Goal: Information Seeking & Learning: Learn about a topic

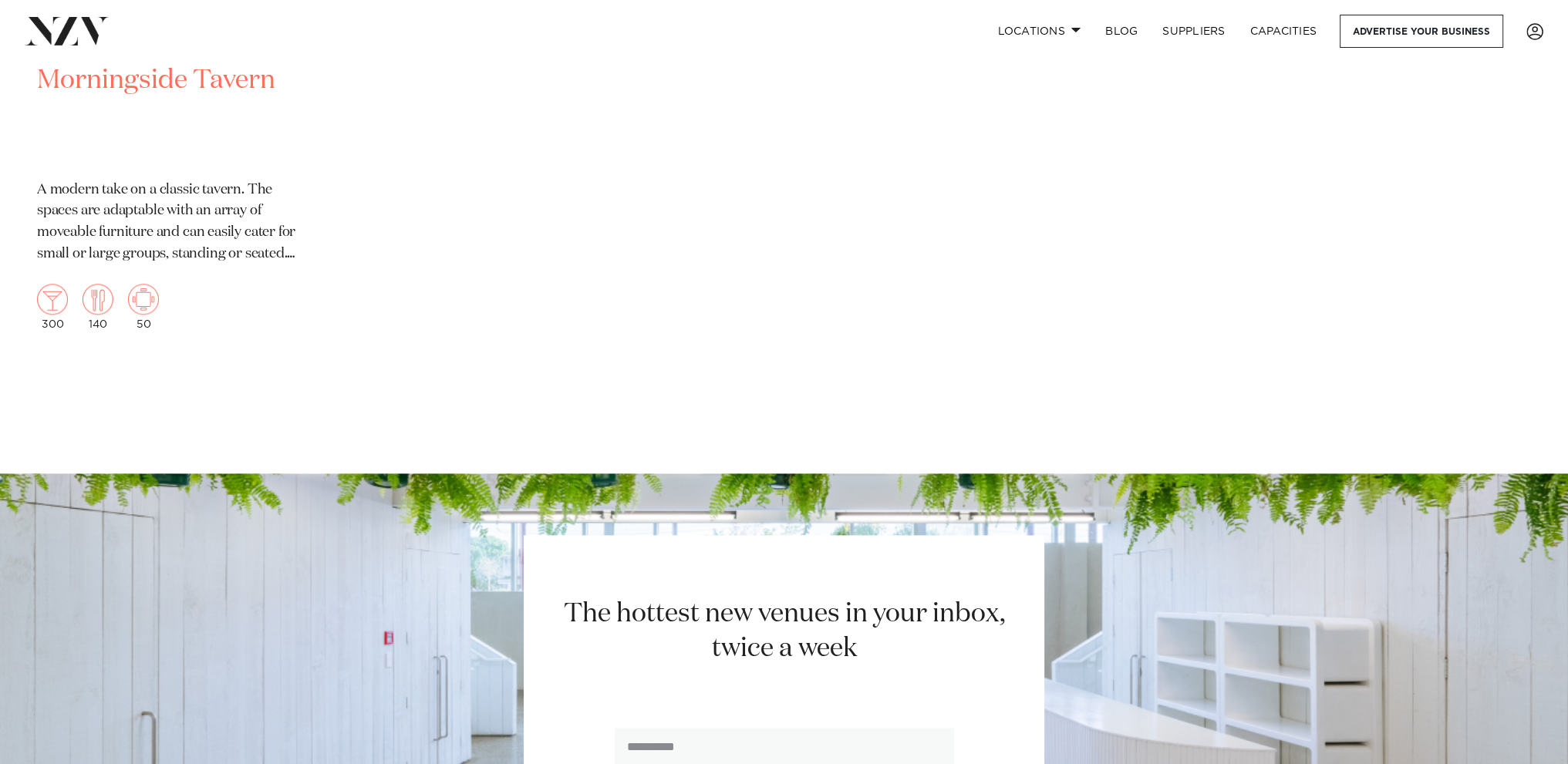
scroll to position [18660, 0]
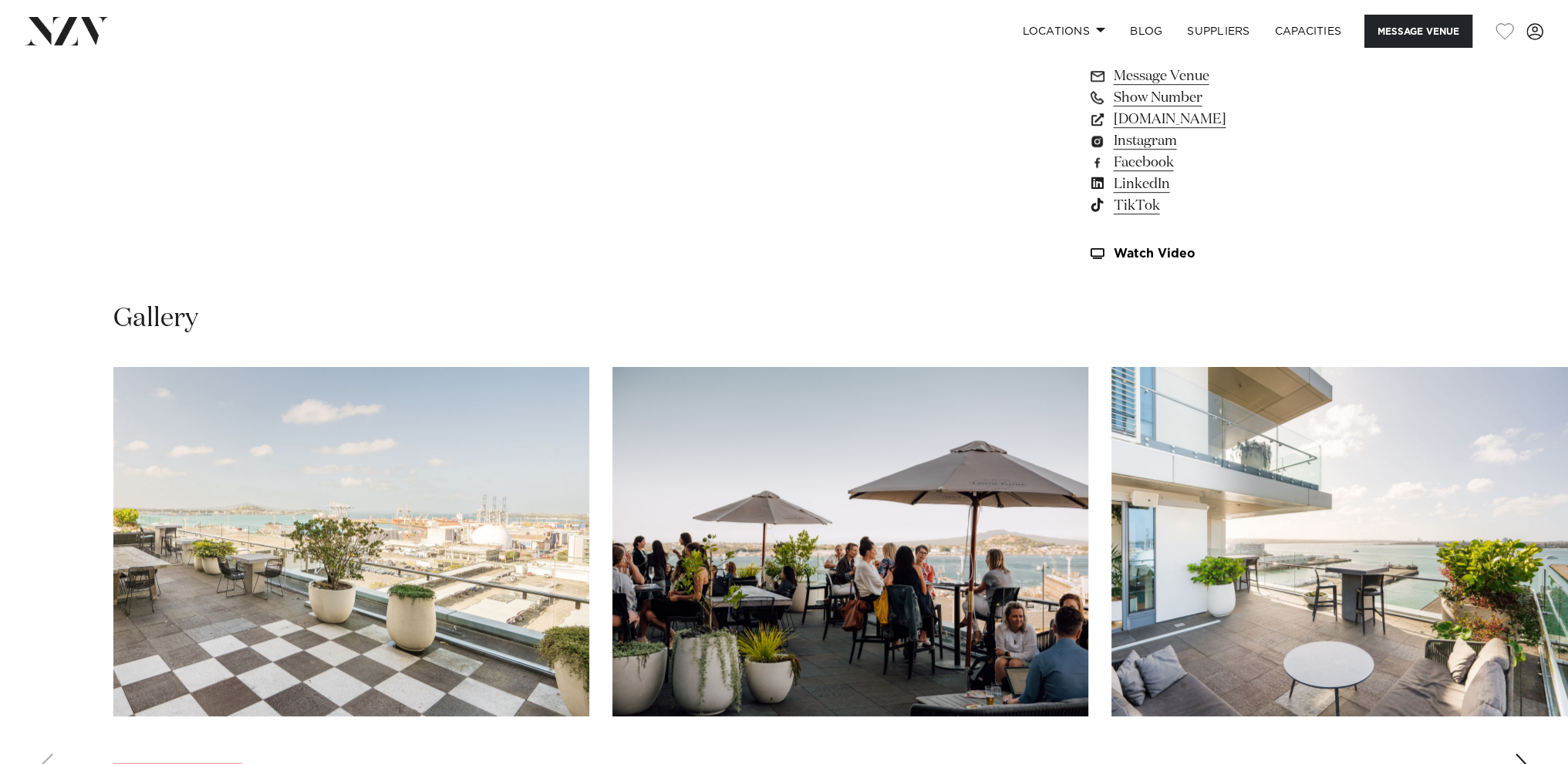
scroll to position [1619, 0]
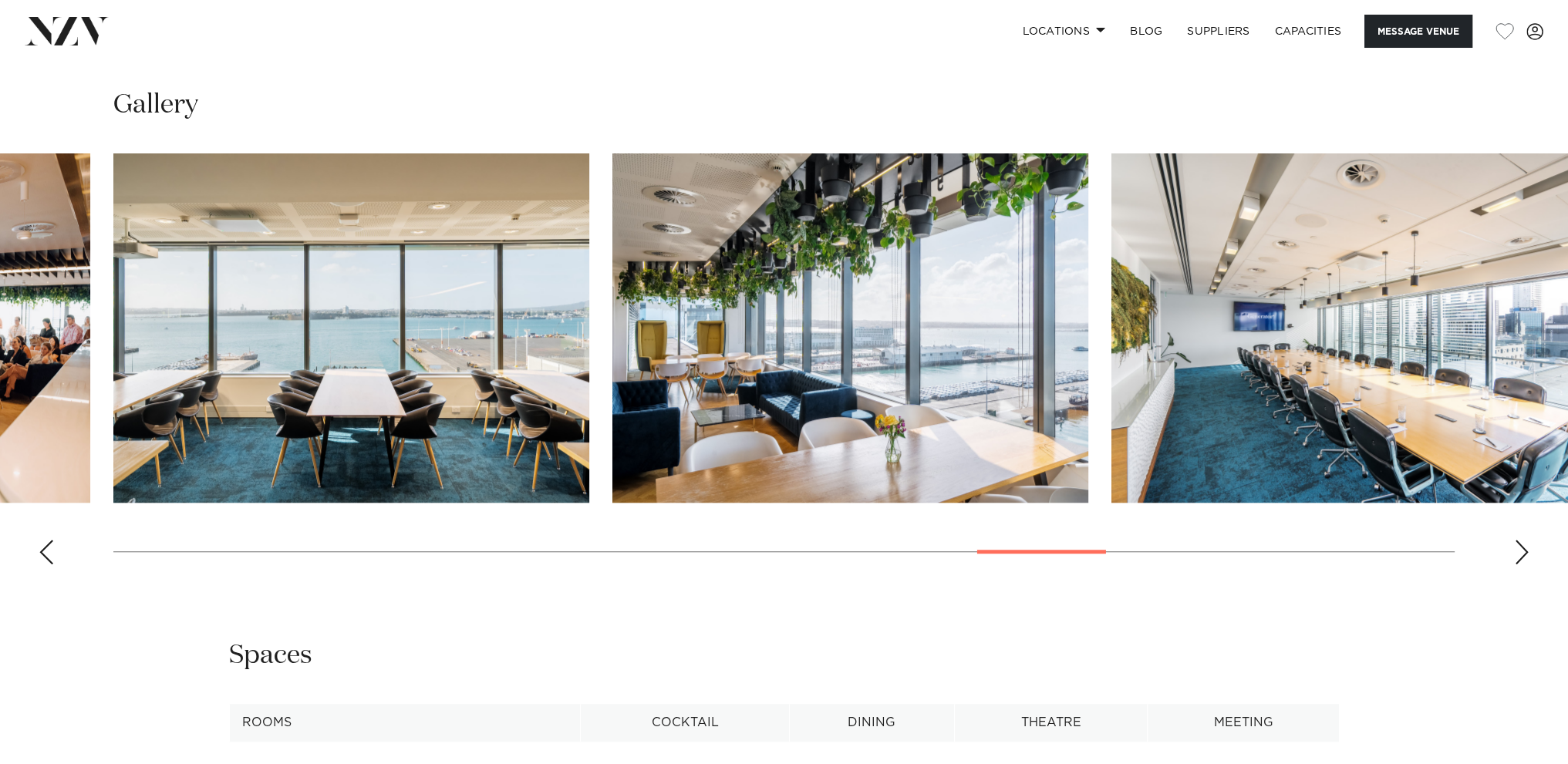
click at [1046, 527] on swiper-container at bounding box center [784, 365] width 1568 height 423
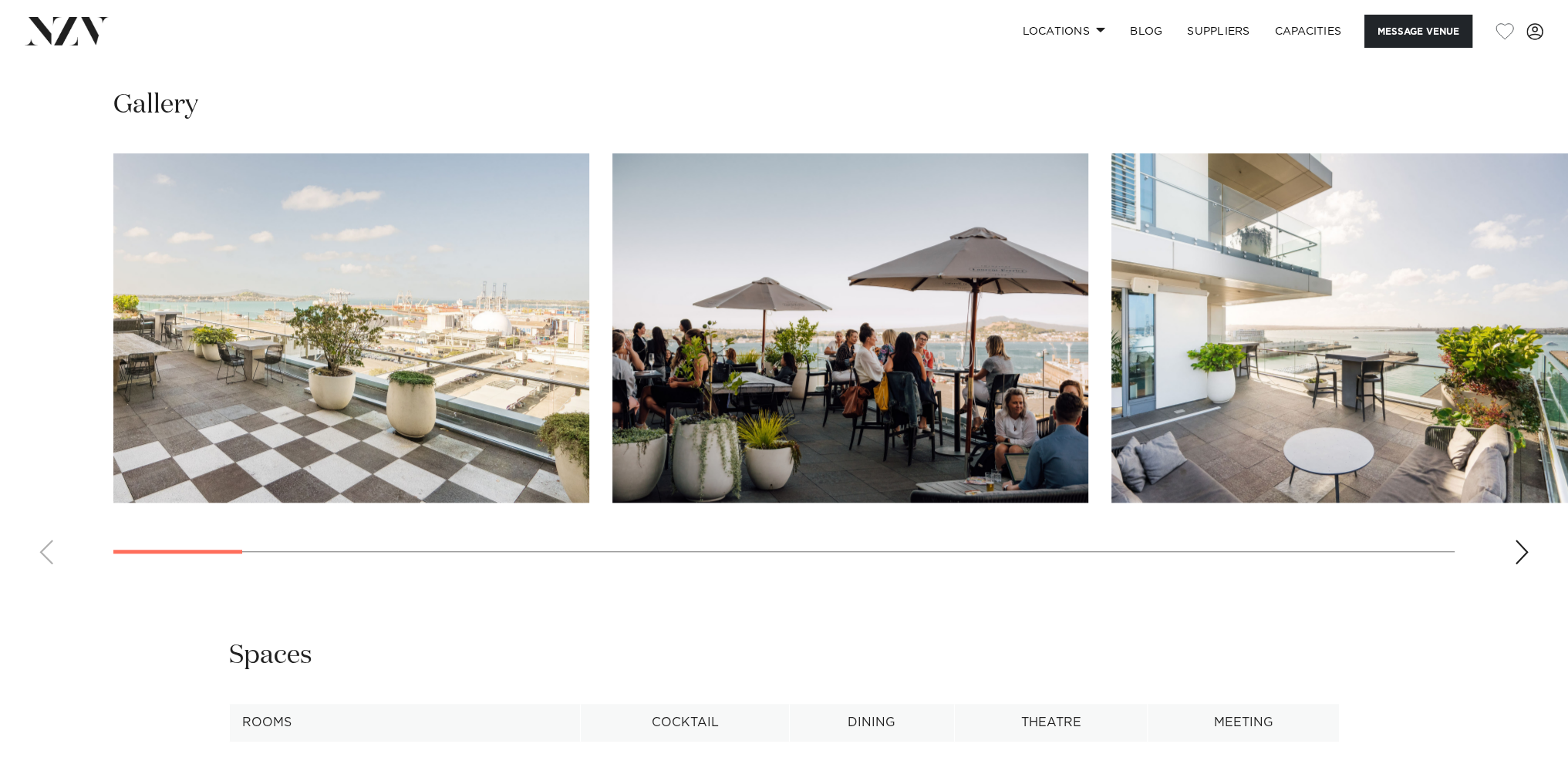
click at [185, 520] on swiper-container at bounding box center [784, 365] width 1568 height 423
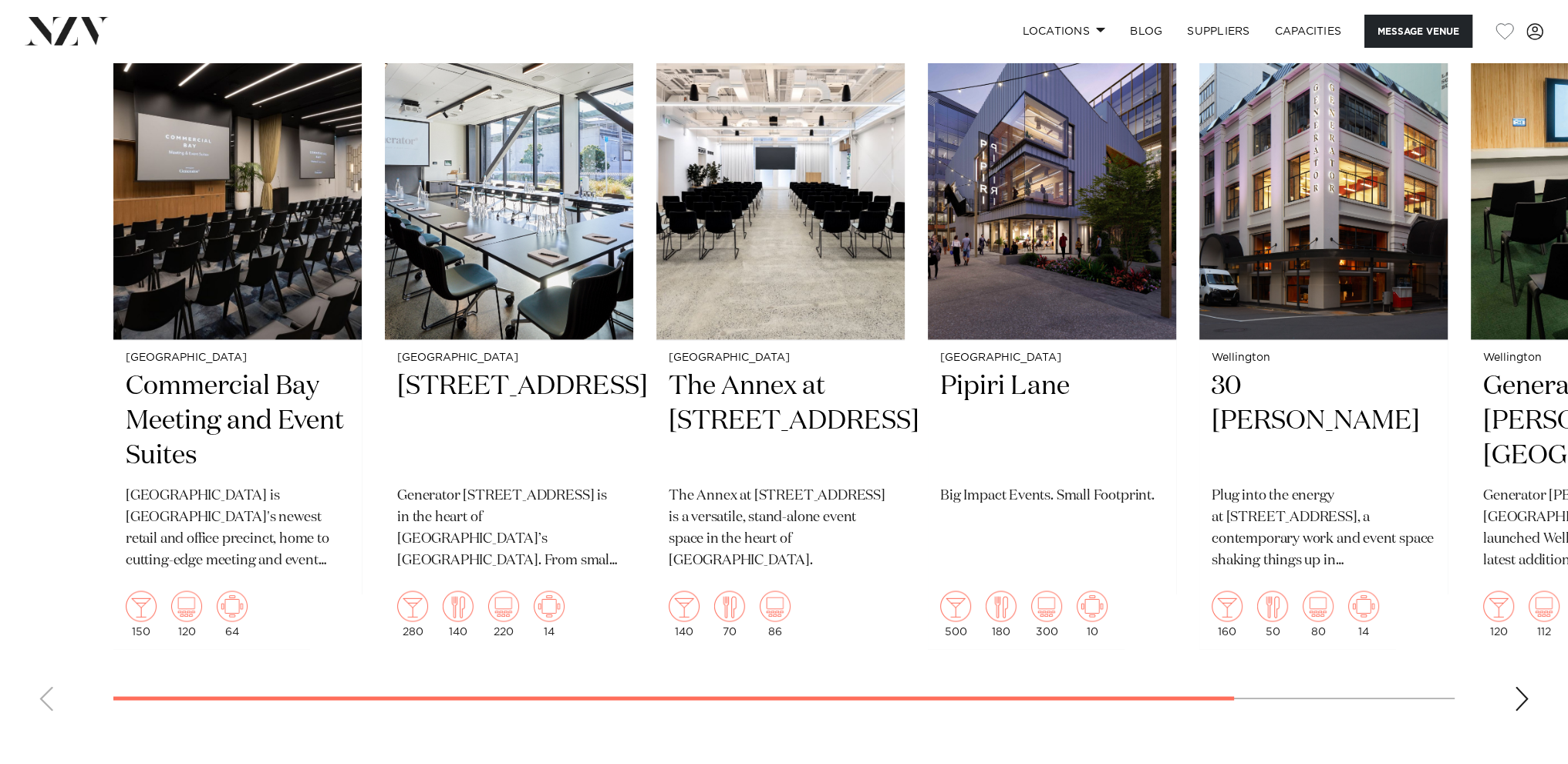
scroll to position [3315, 0]
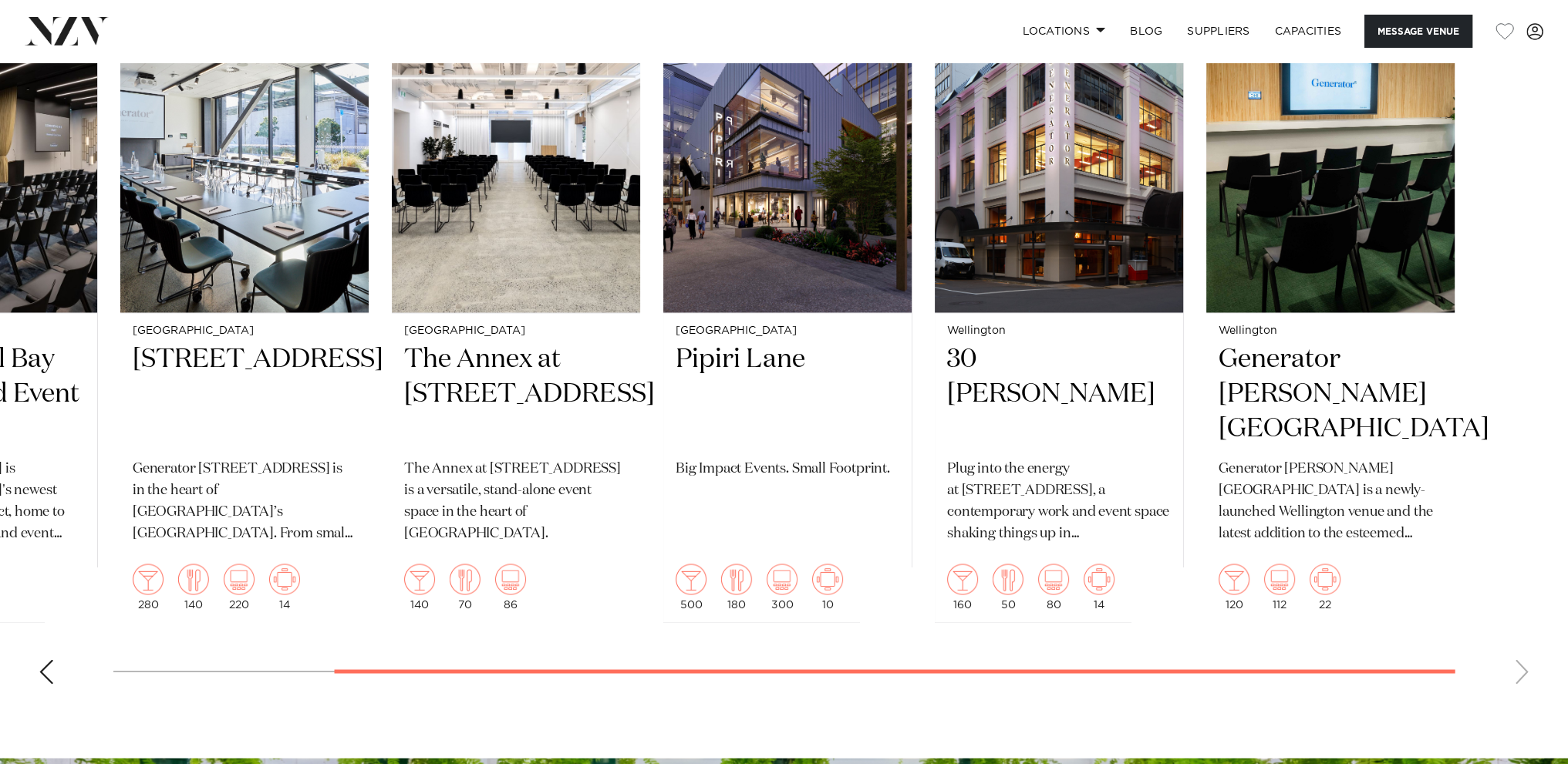
click at [1280, 655] on swiper-container "Auckland Commercial Bay Meeting and Event Suites Commercial Bay is Auckland's n…" at bounding box center [784, 337] width 1568 height 716
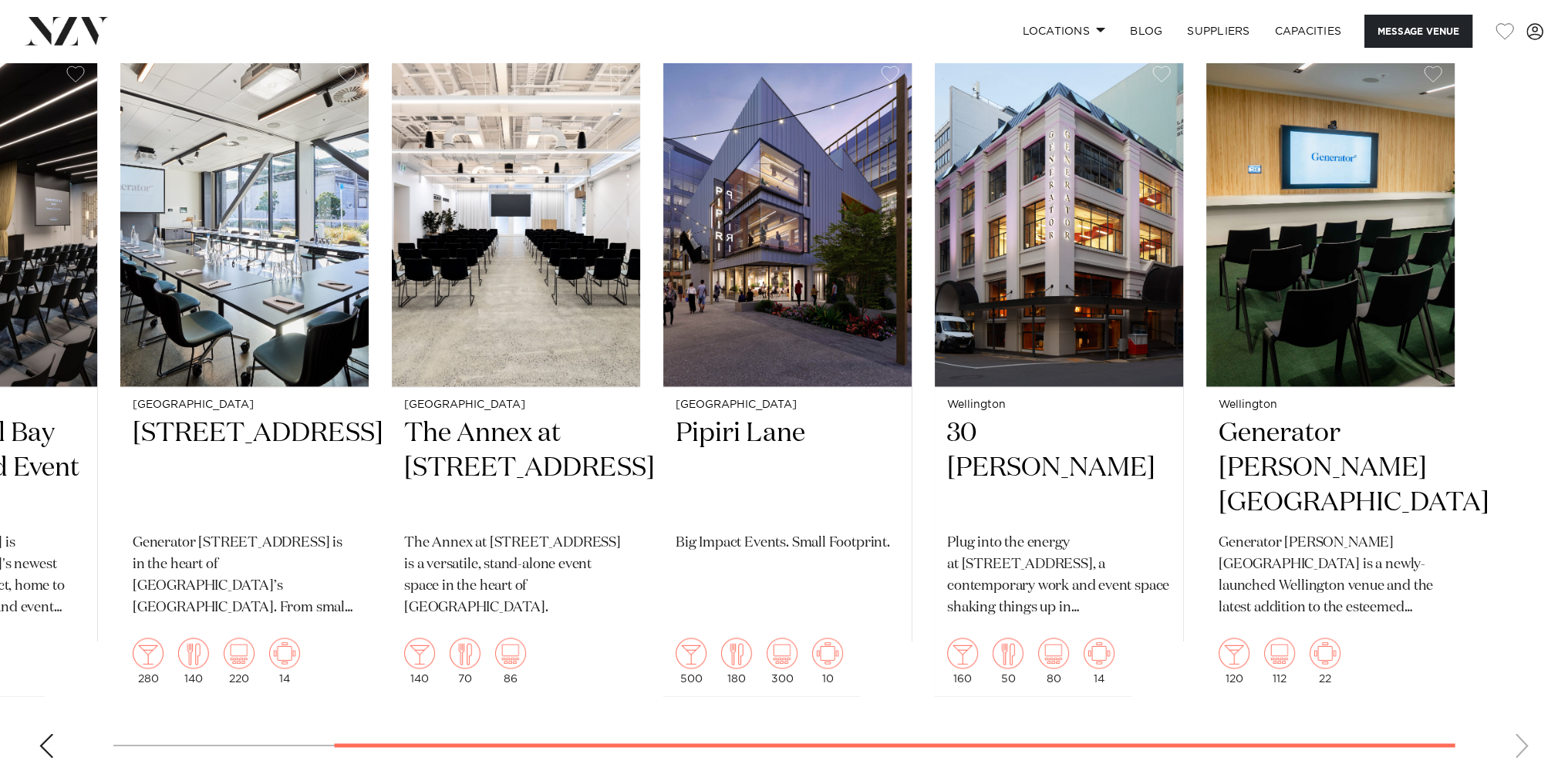
scroll to position [3239, 0]
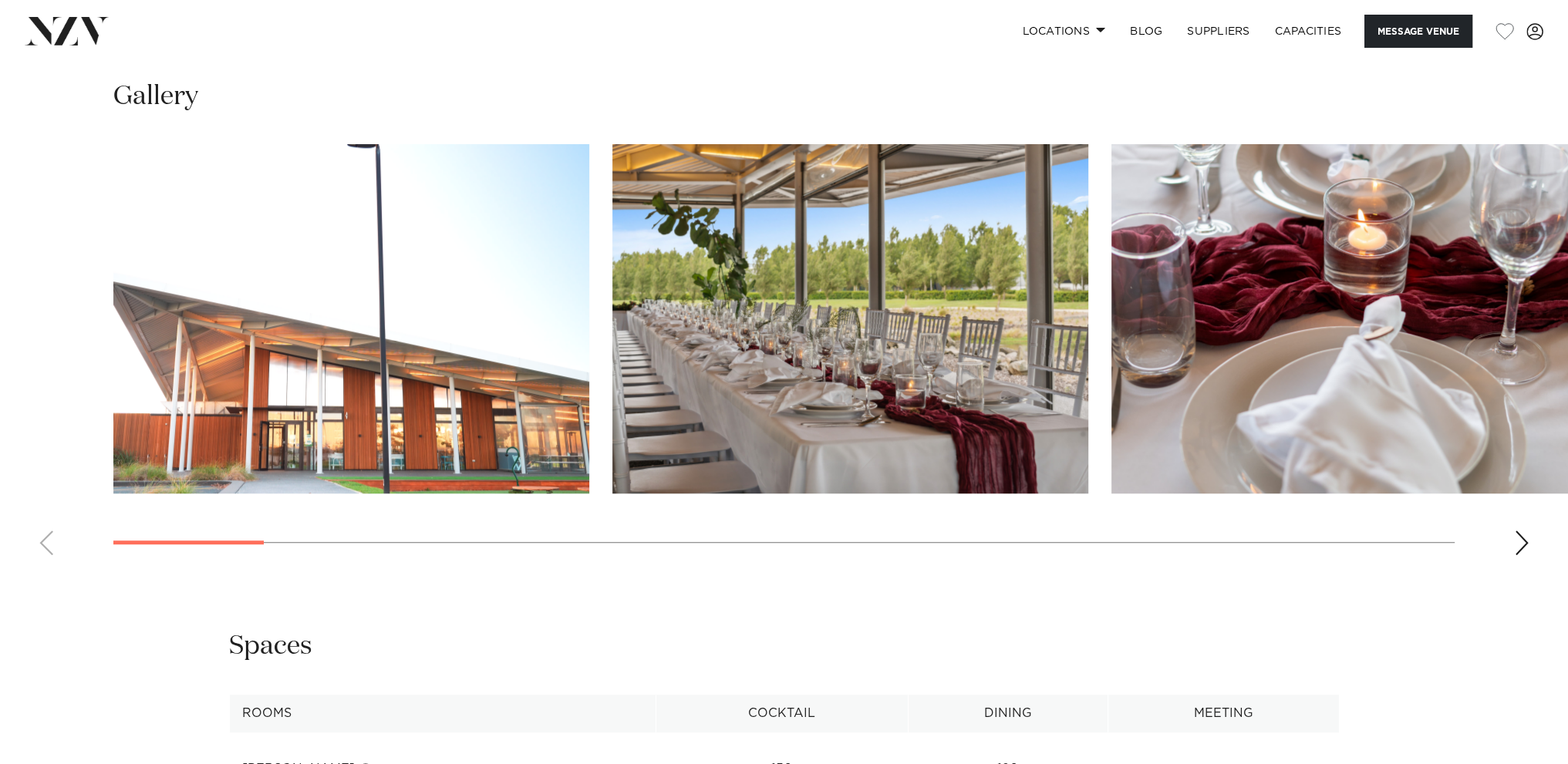
scroll to position [1542, 0]
click at [198, 500] on swiper-container at bounding box center [784, 355] width 1568 height 423
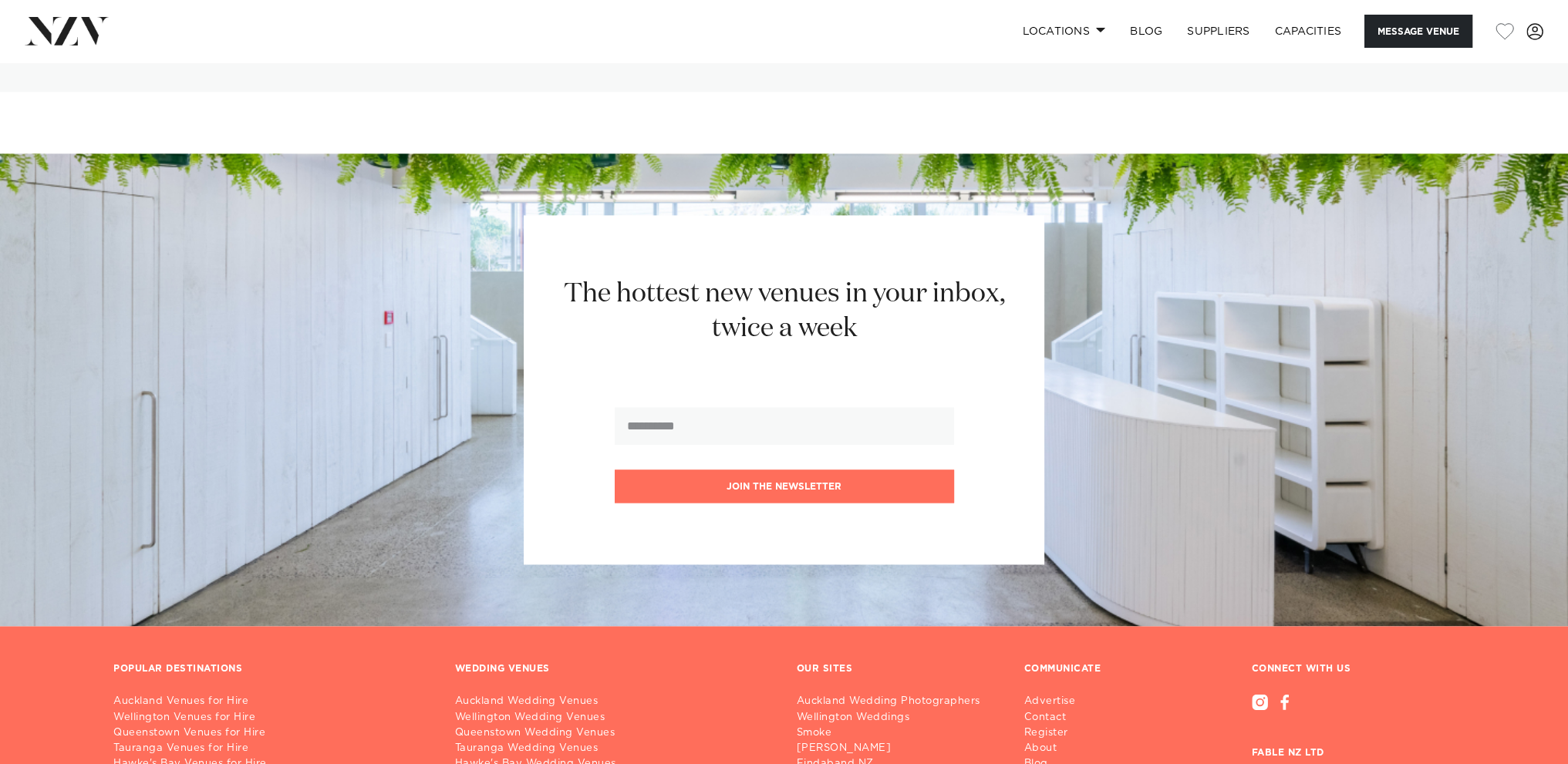
scroll to position [2391, 0]
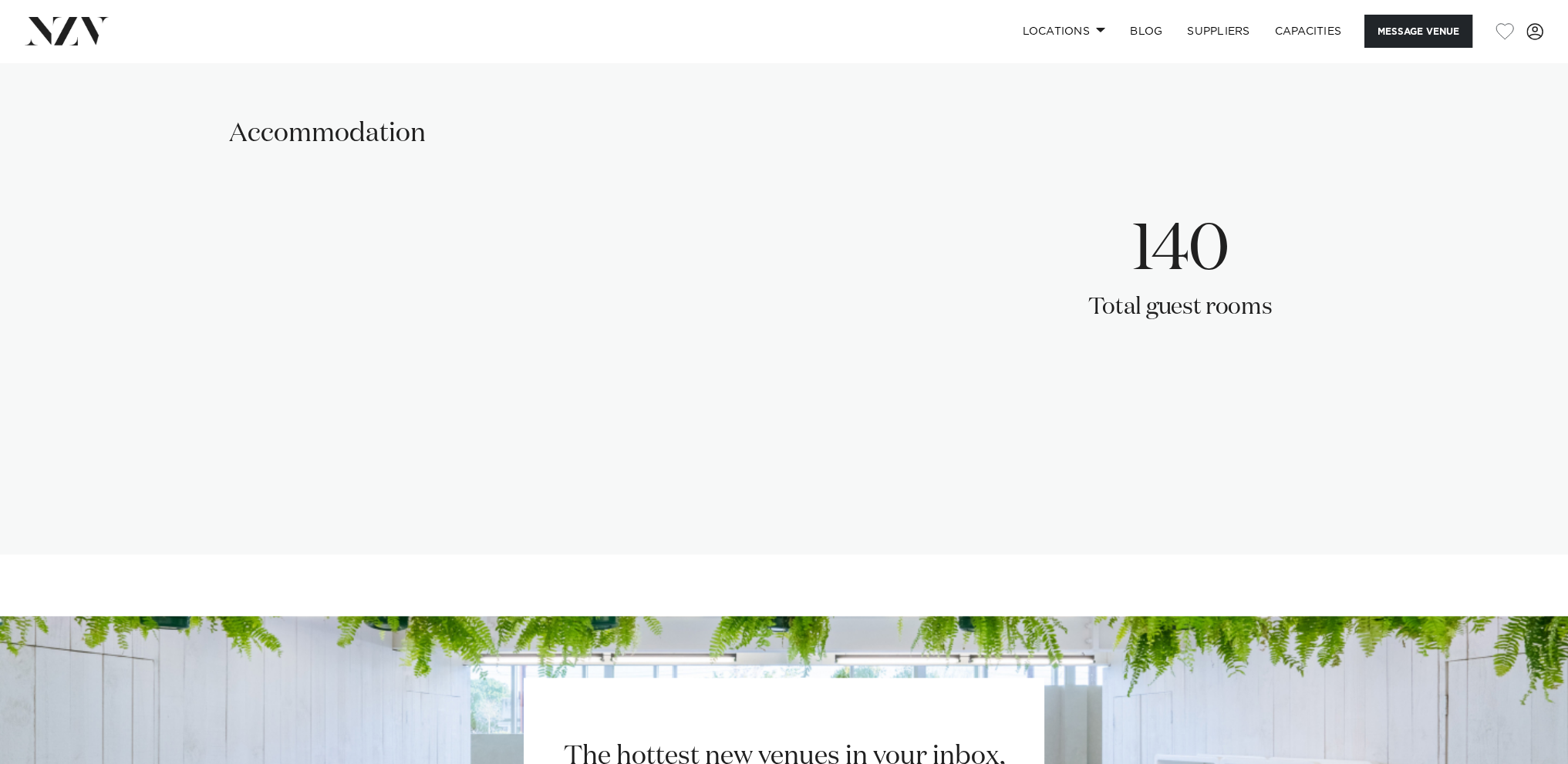
click at [1179, 297] on p "Total guest rooms" at bounding box center [1179, 308] width 184 height 31
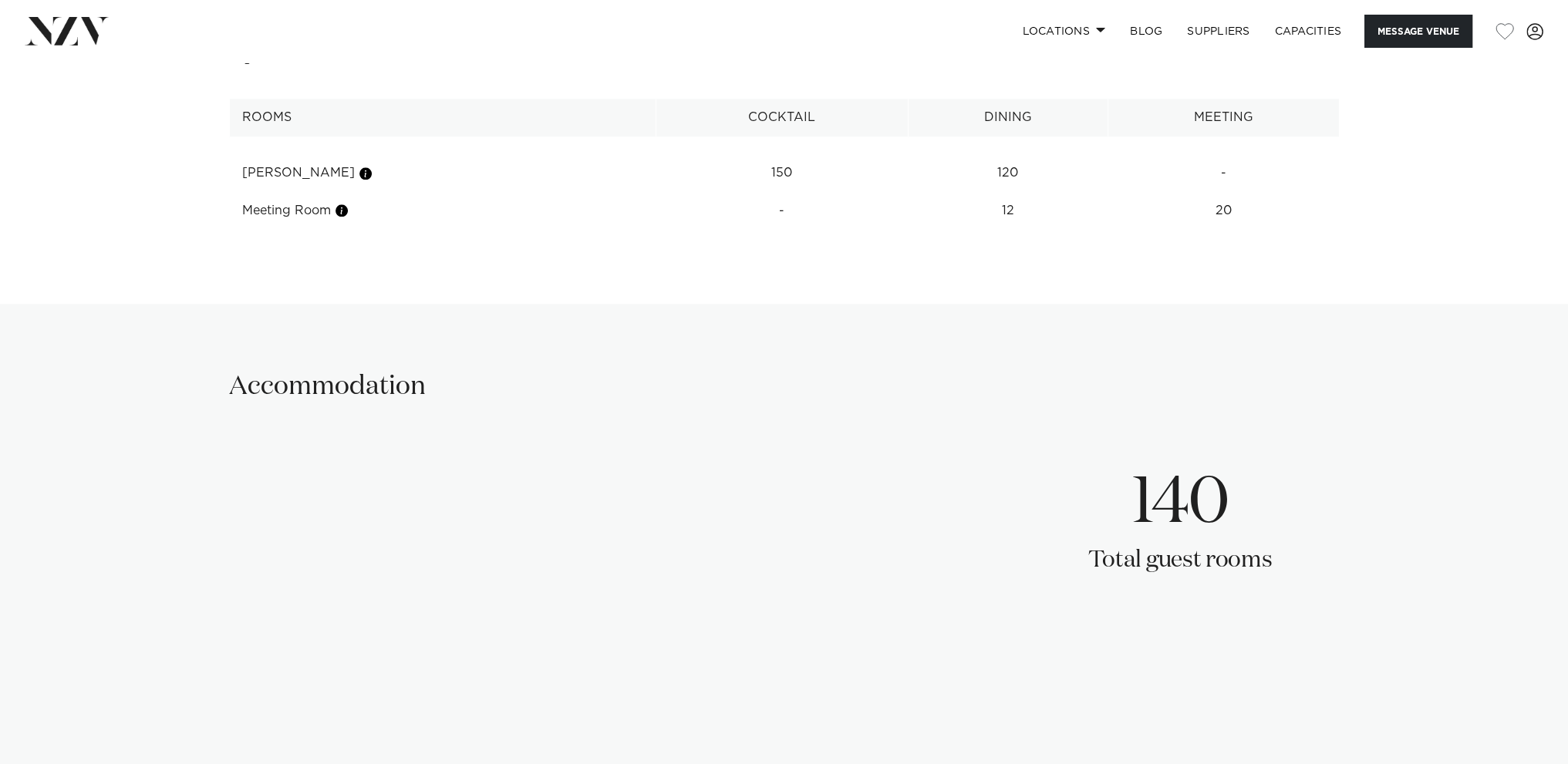
scroll to position [1851, 0]
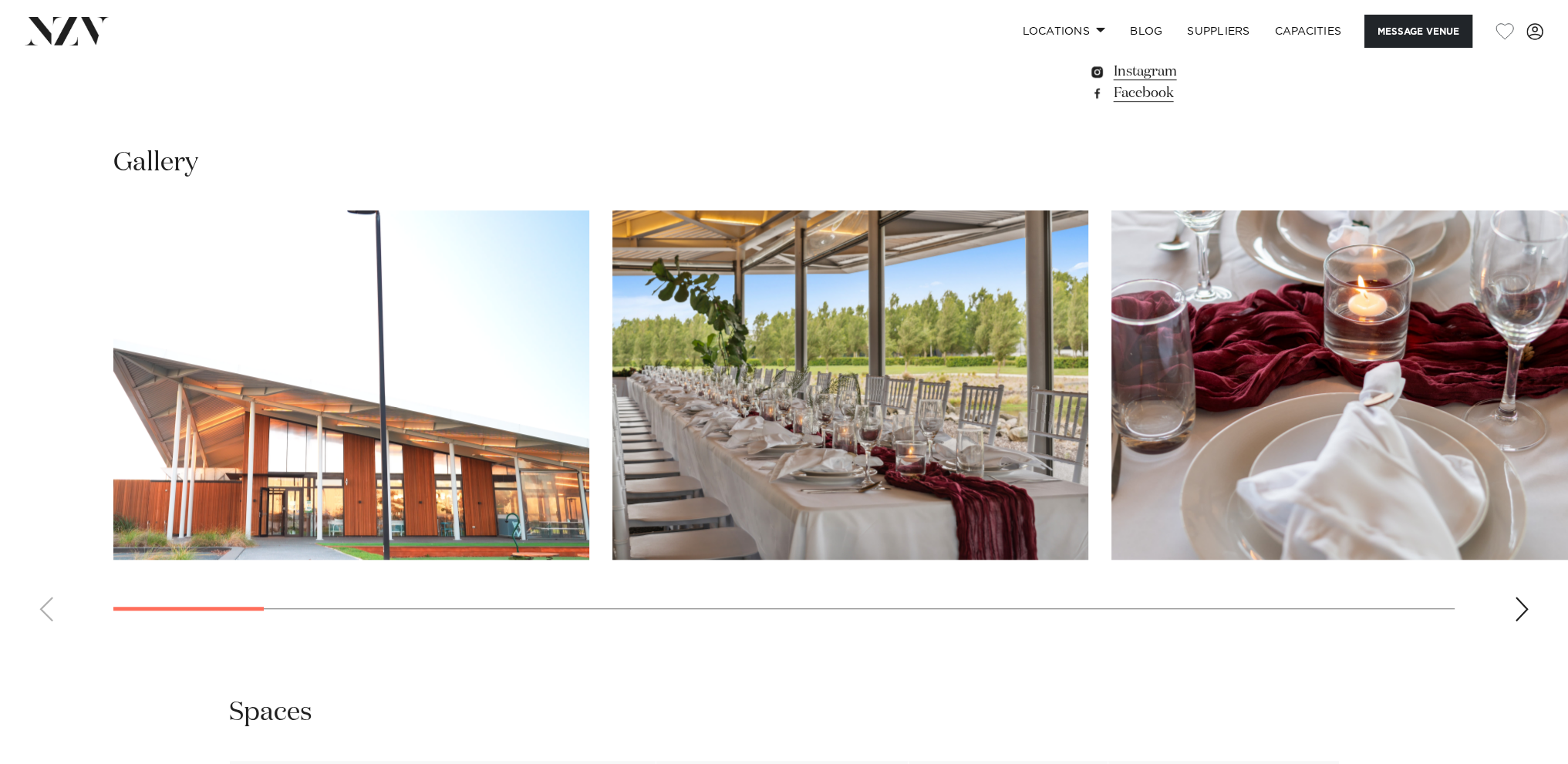
scroll to position [1542, 0]
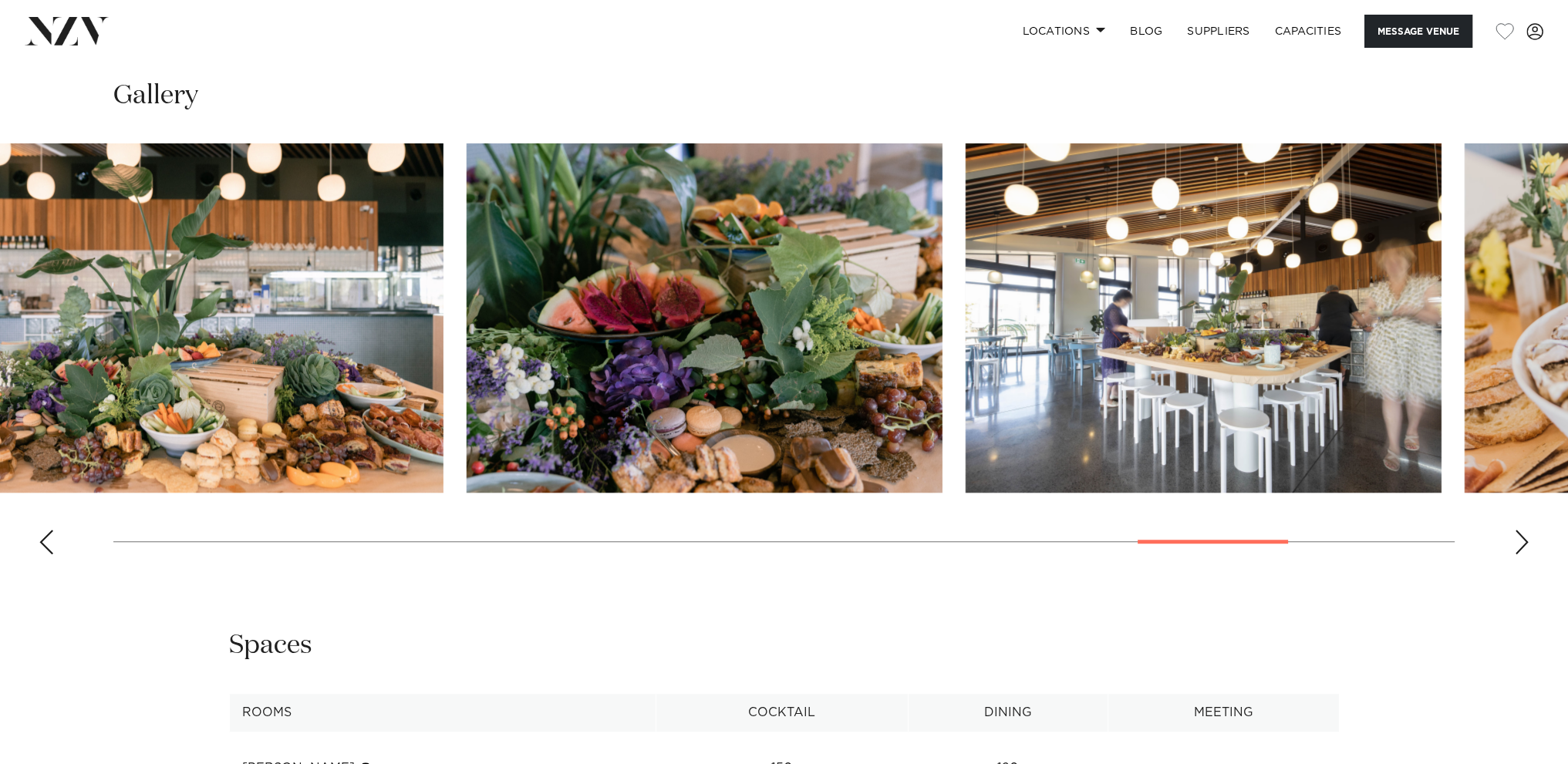
click at [1275, 512] on swiper-container at bounding box center [784, 355] width 1568 height 423
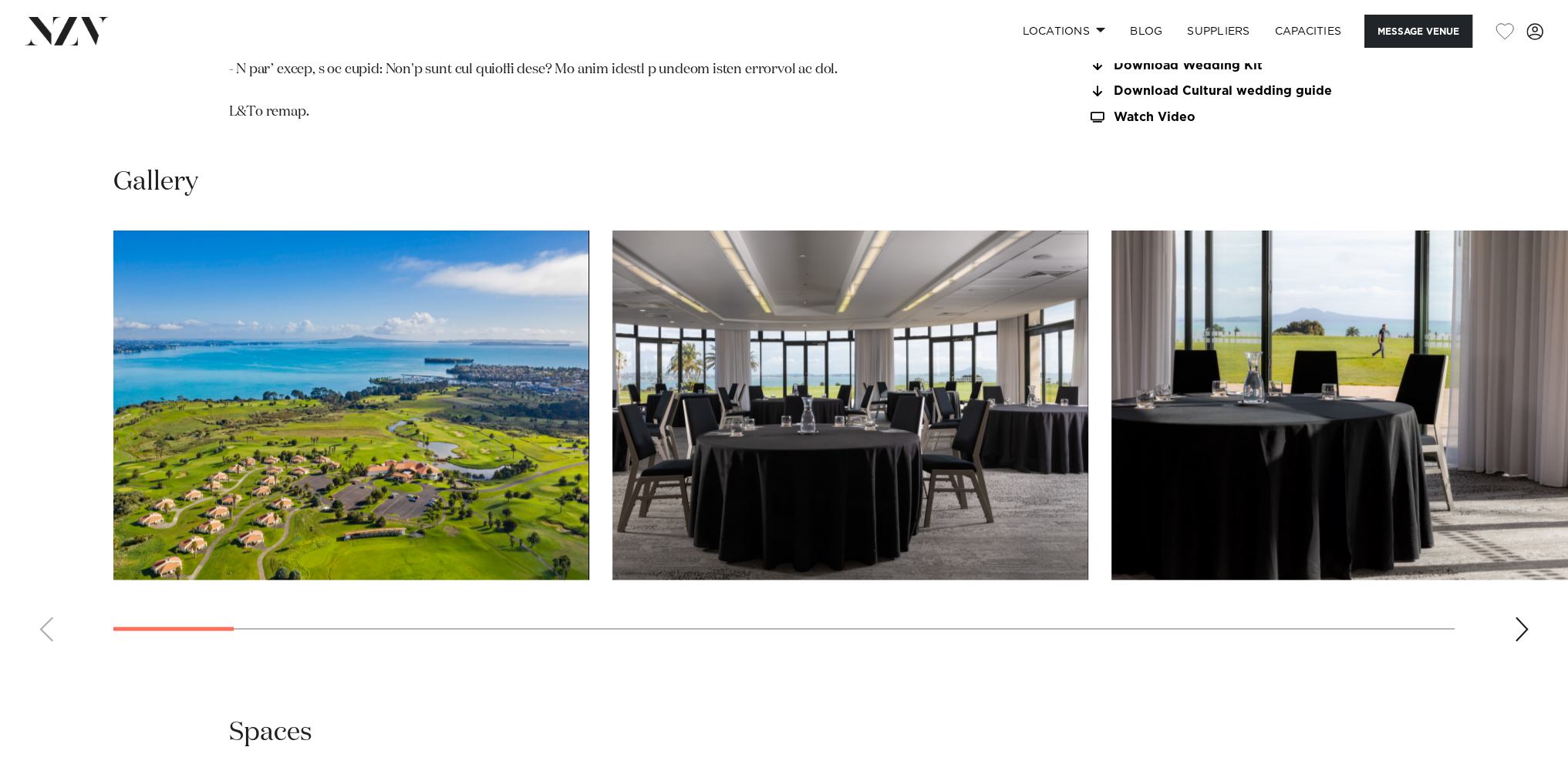
scroll to position [1928, 0]
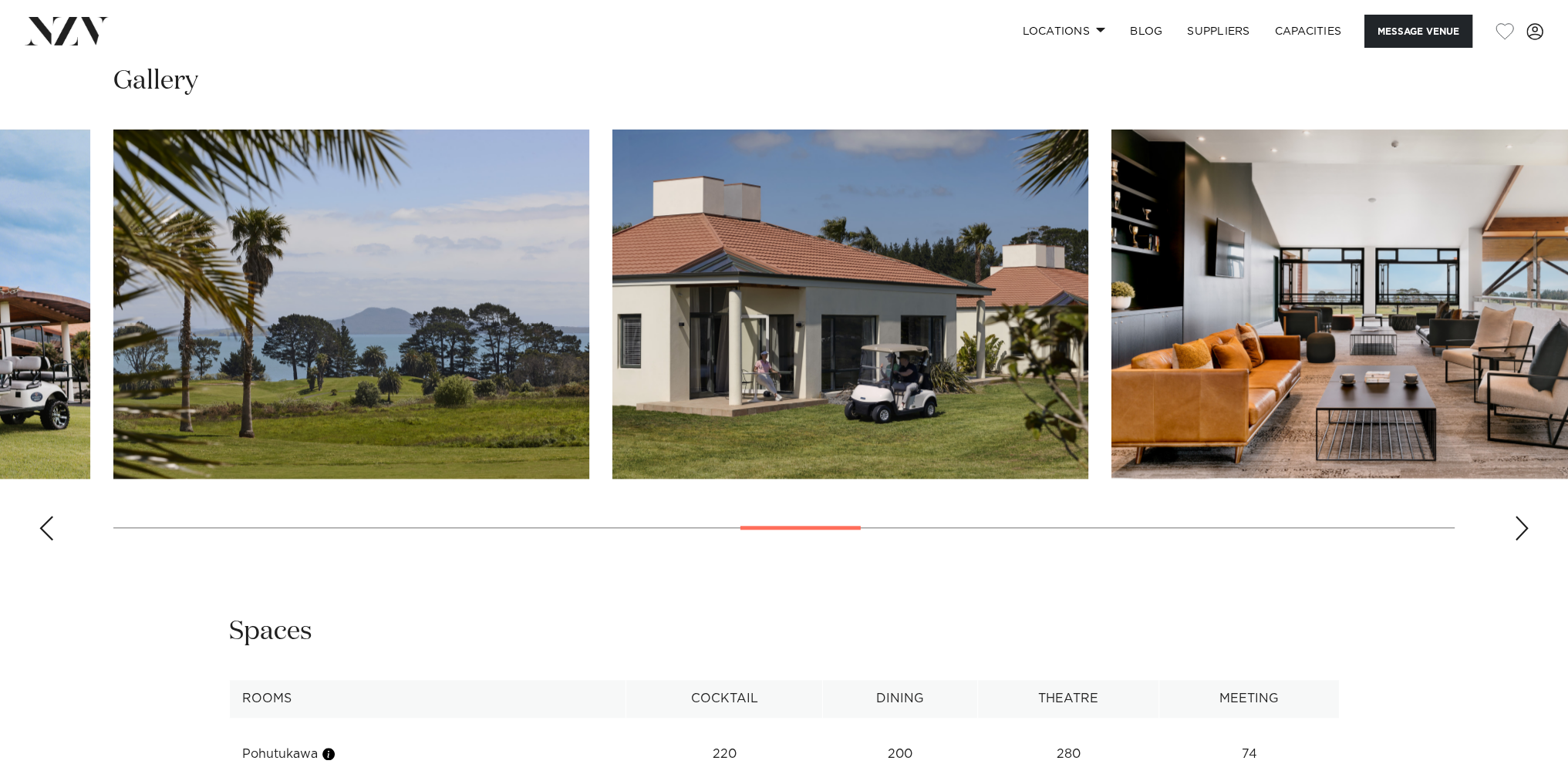
click at [846, 553] on swiper-container at bounding box center [784, 341] width 1568 height 423
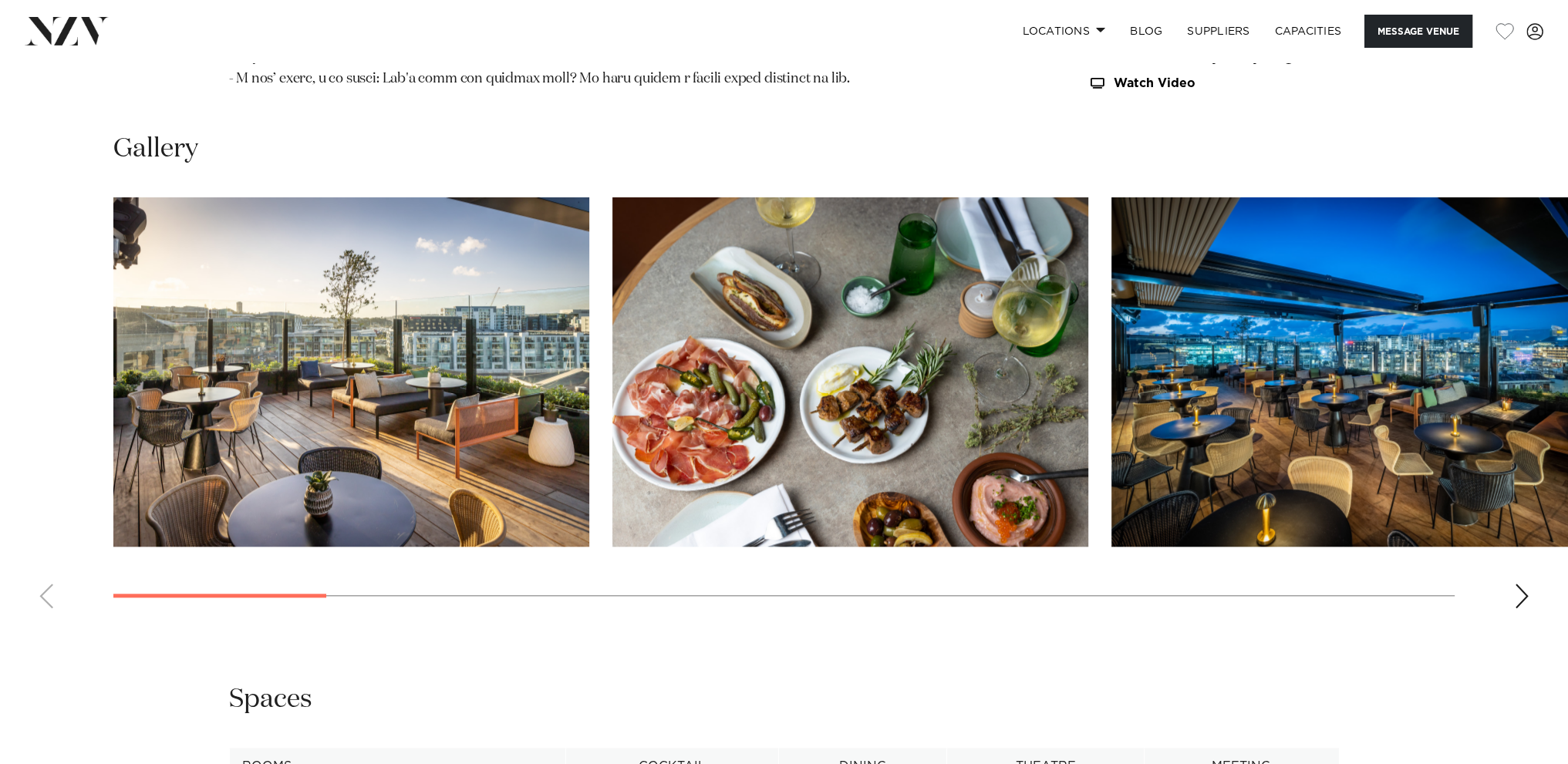
scroll to position [2082, 0]
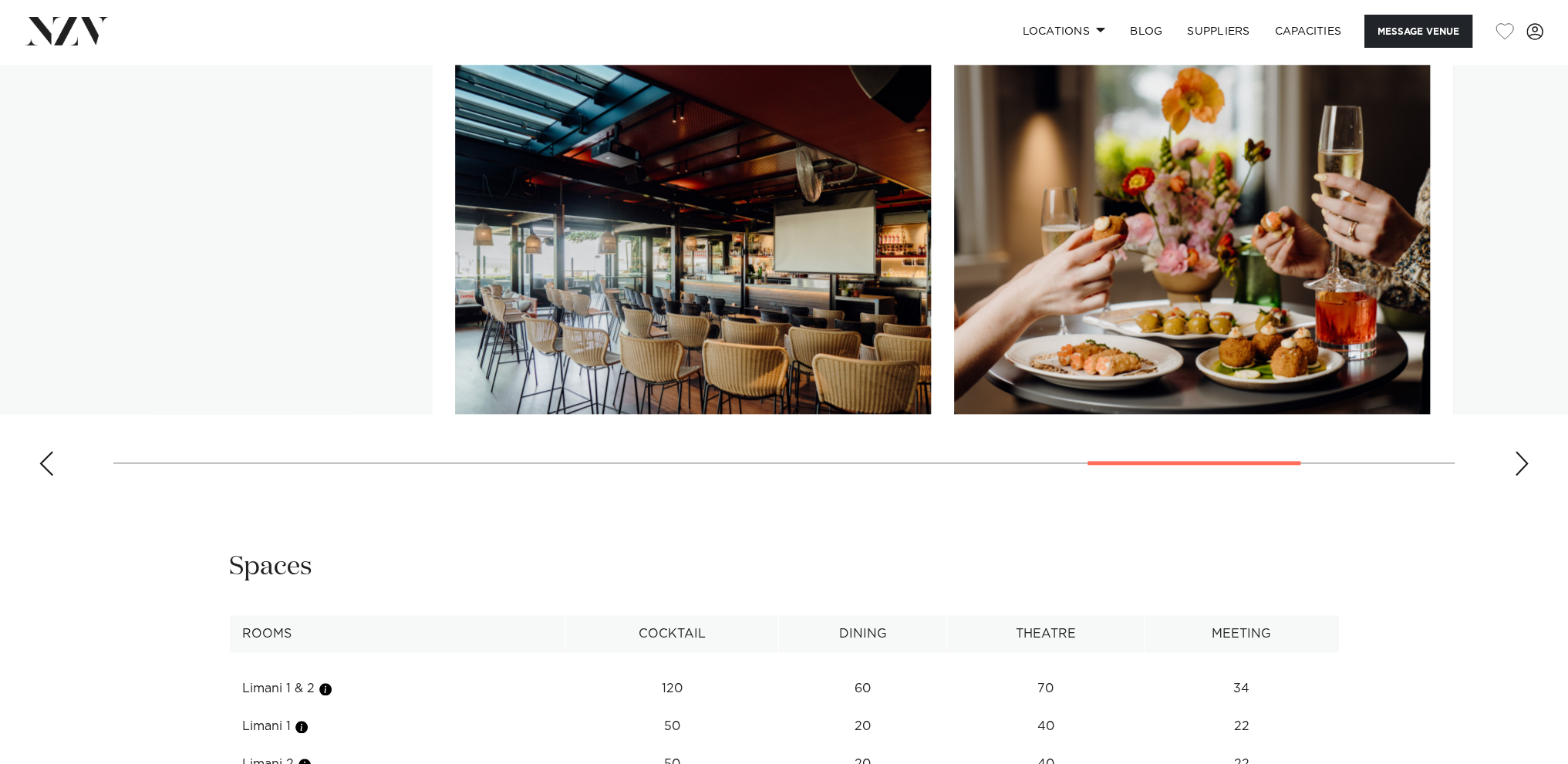
click at [1209, 431] on swiper-container at bounding box center [784, 277] width 1568 height 423
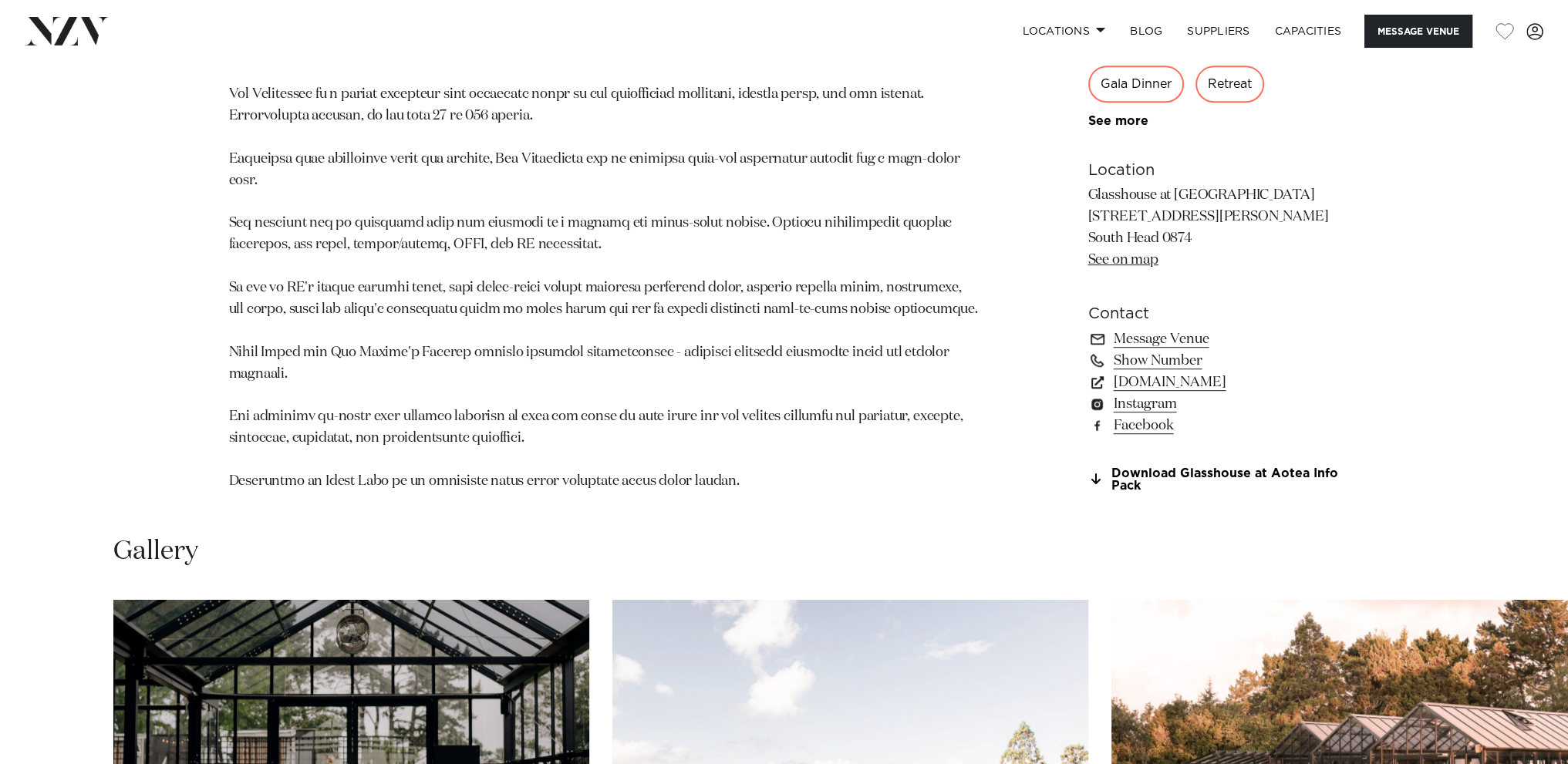
scroll to position [1619, 0]
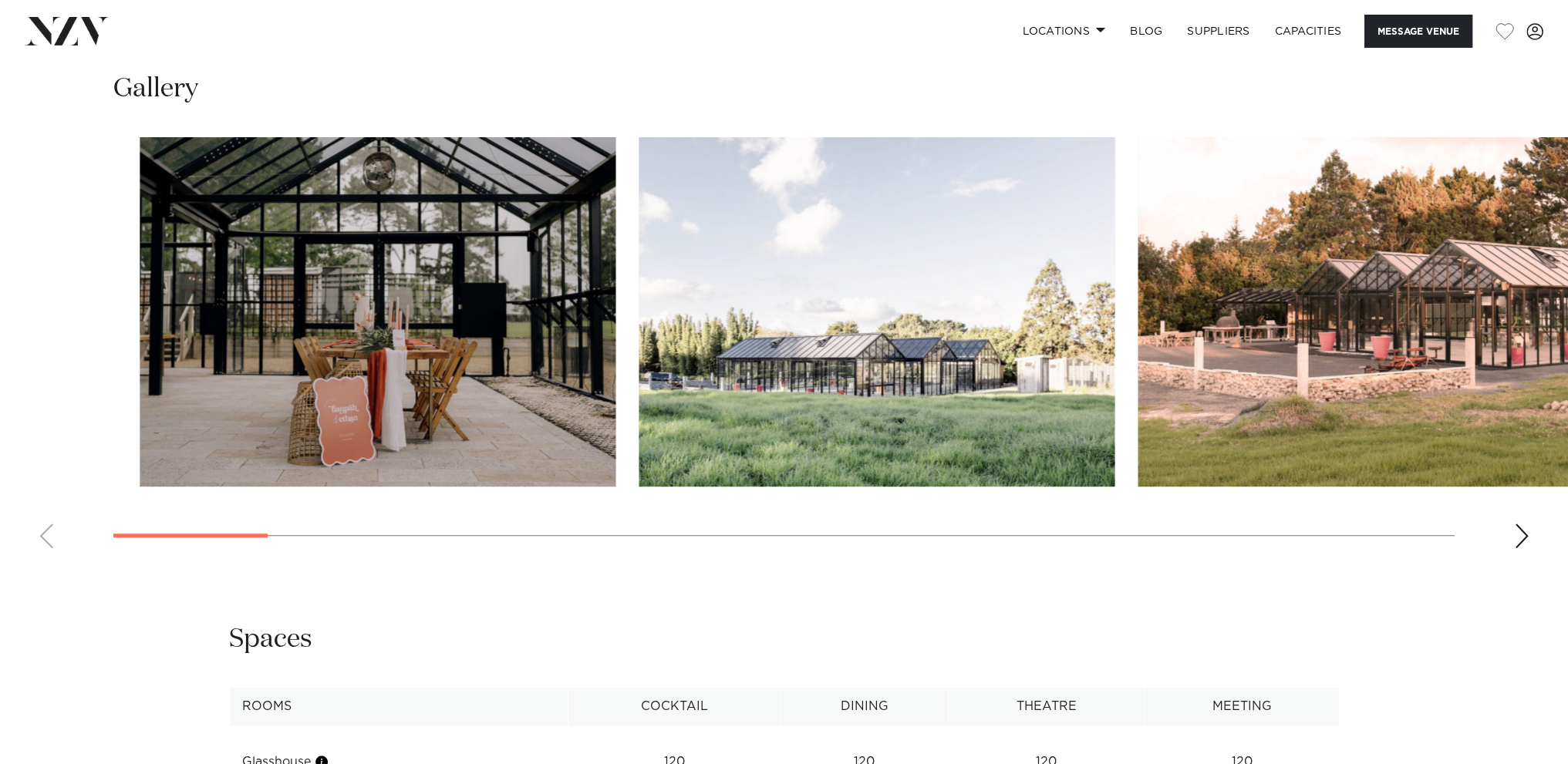
click at [283, 521] on swiper-container at bounding box center [784, 349] width 1568 height 423
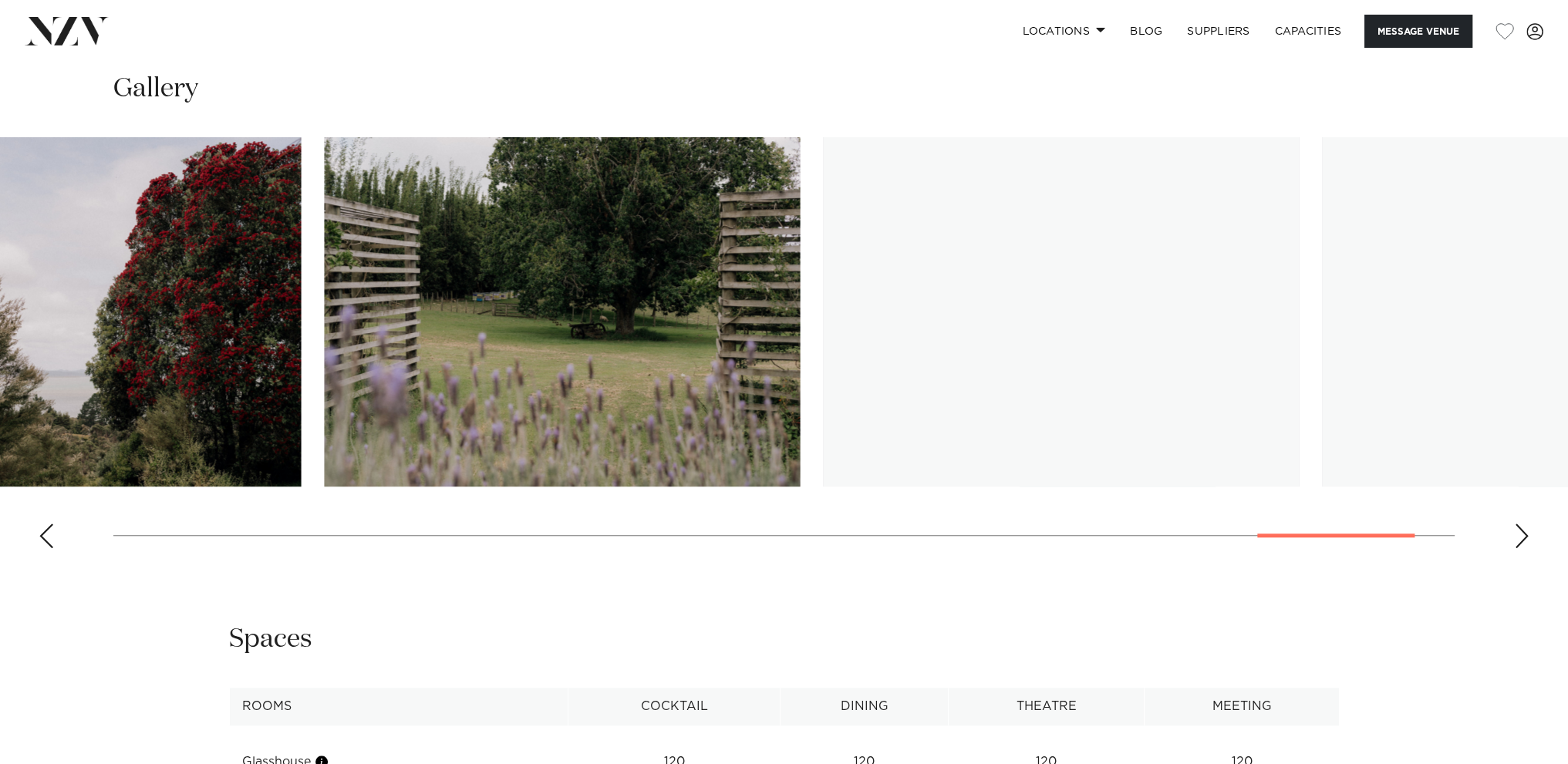
click at [1401, 510] on swiper-container at bounding box center [784, 349] width 1568 height 423
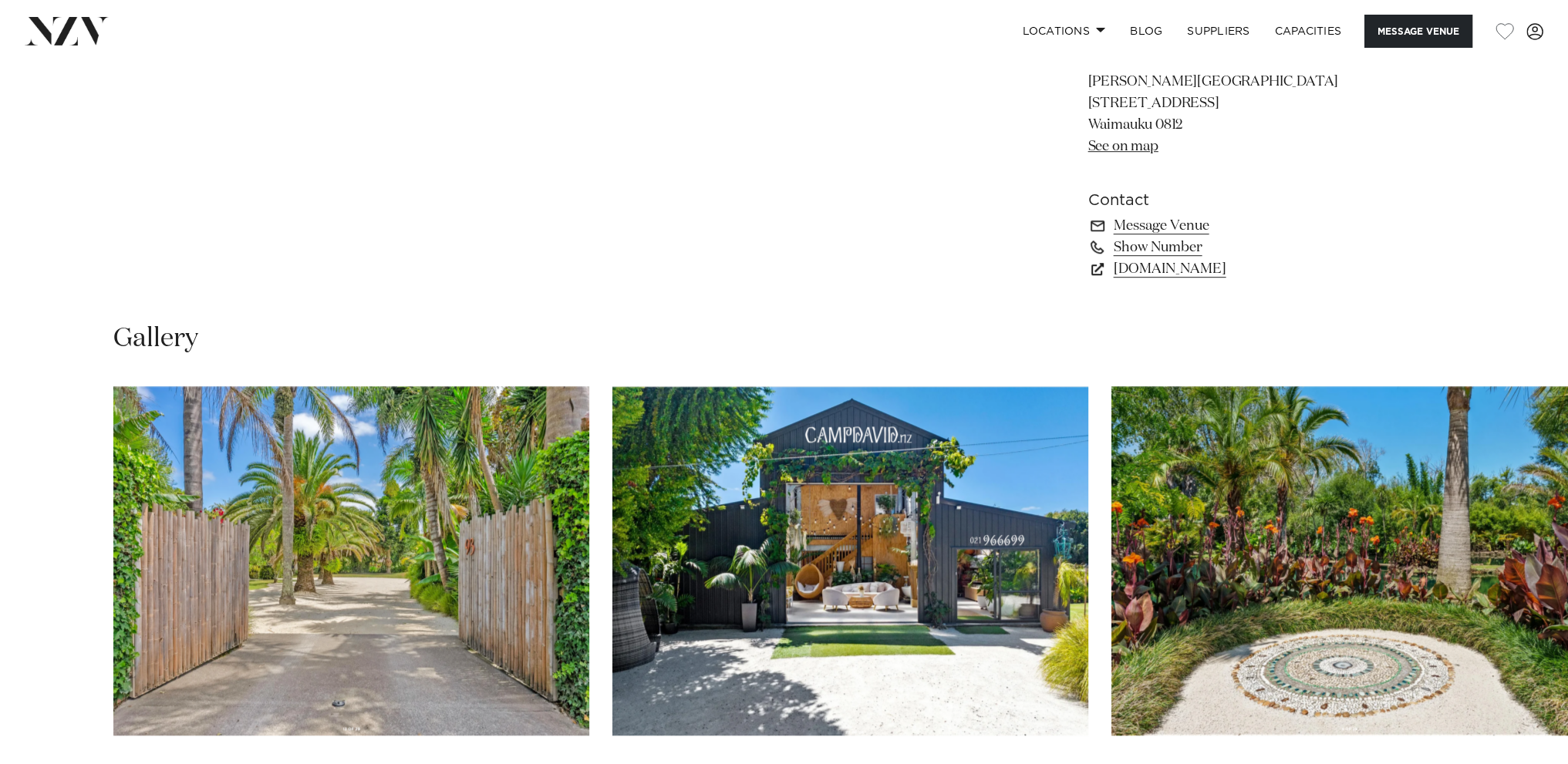
scroll to position [1388, 0]
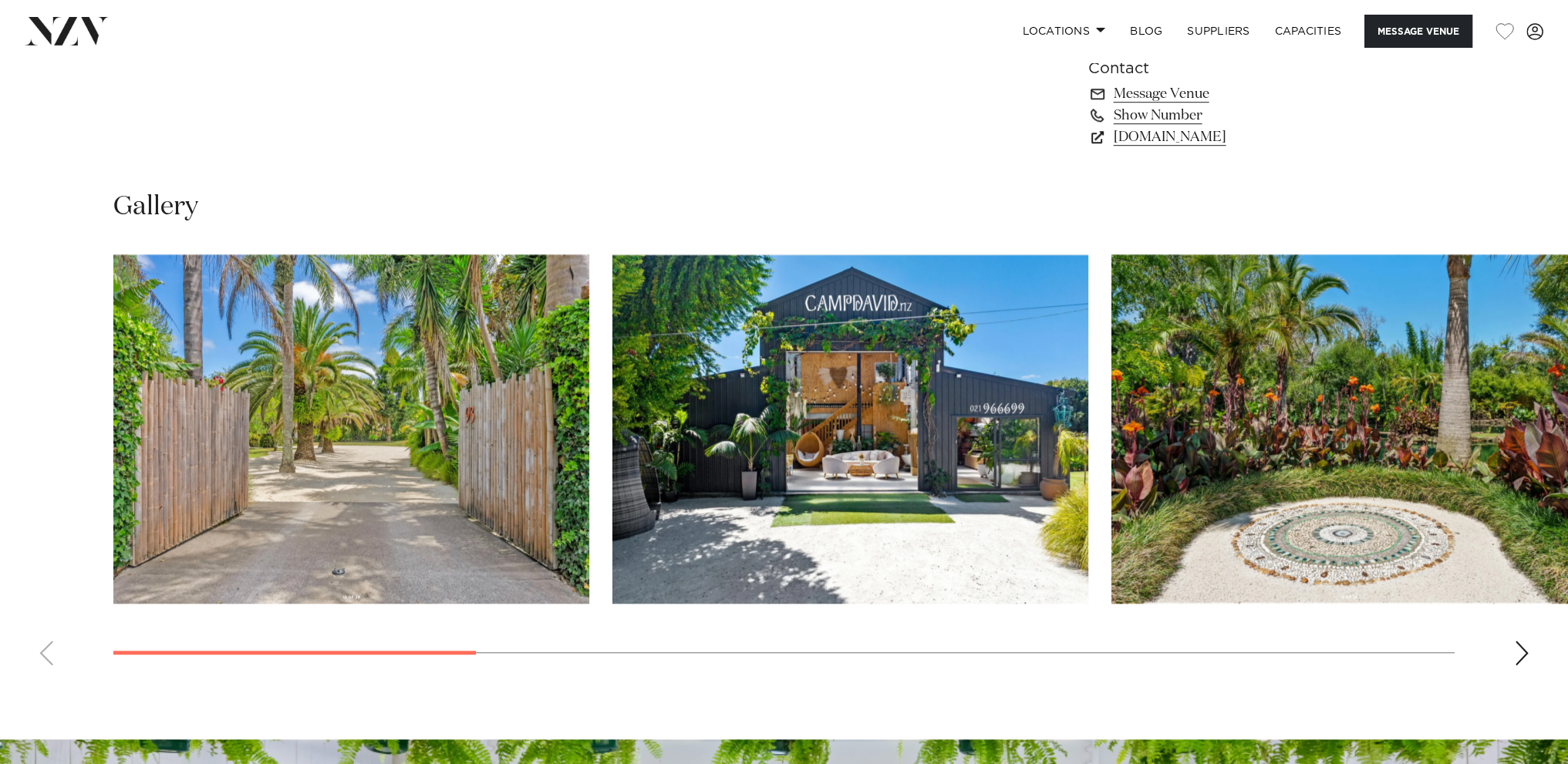
click at [287, 615] on swiper-container at bounding box center [784, 466] width 1568 height 423
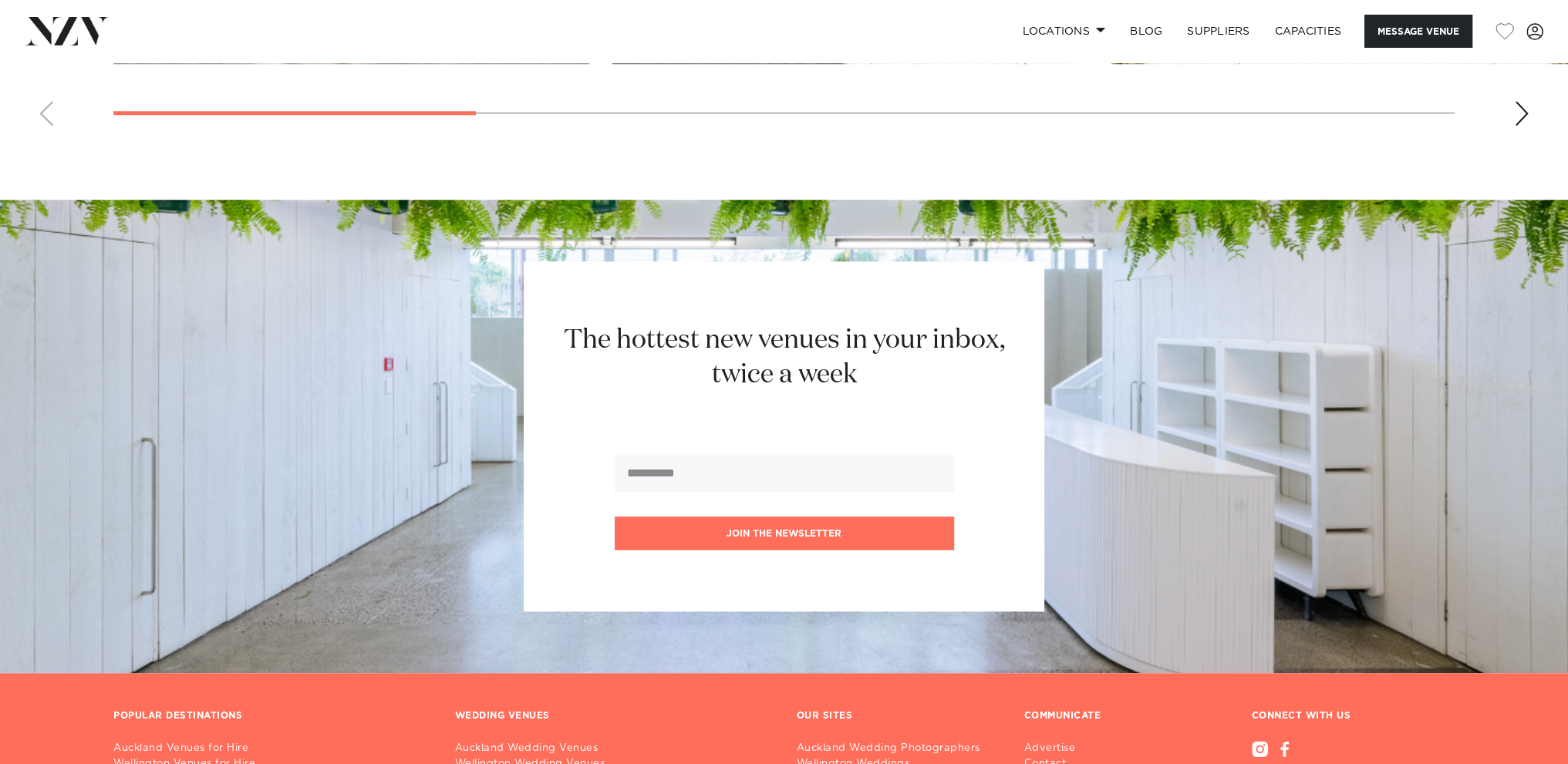
scroll to position [2209, 0]
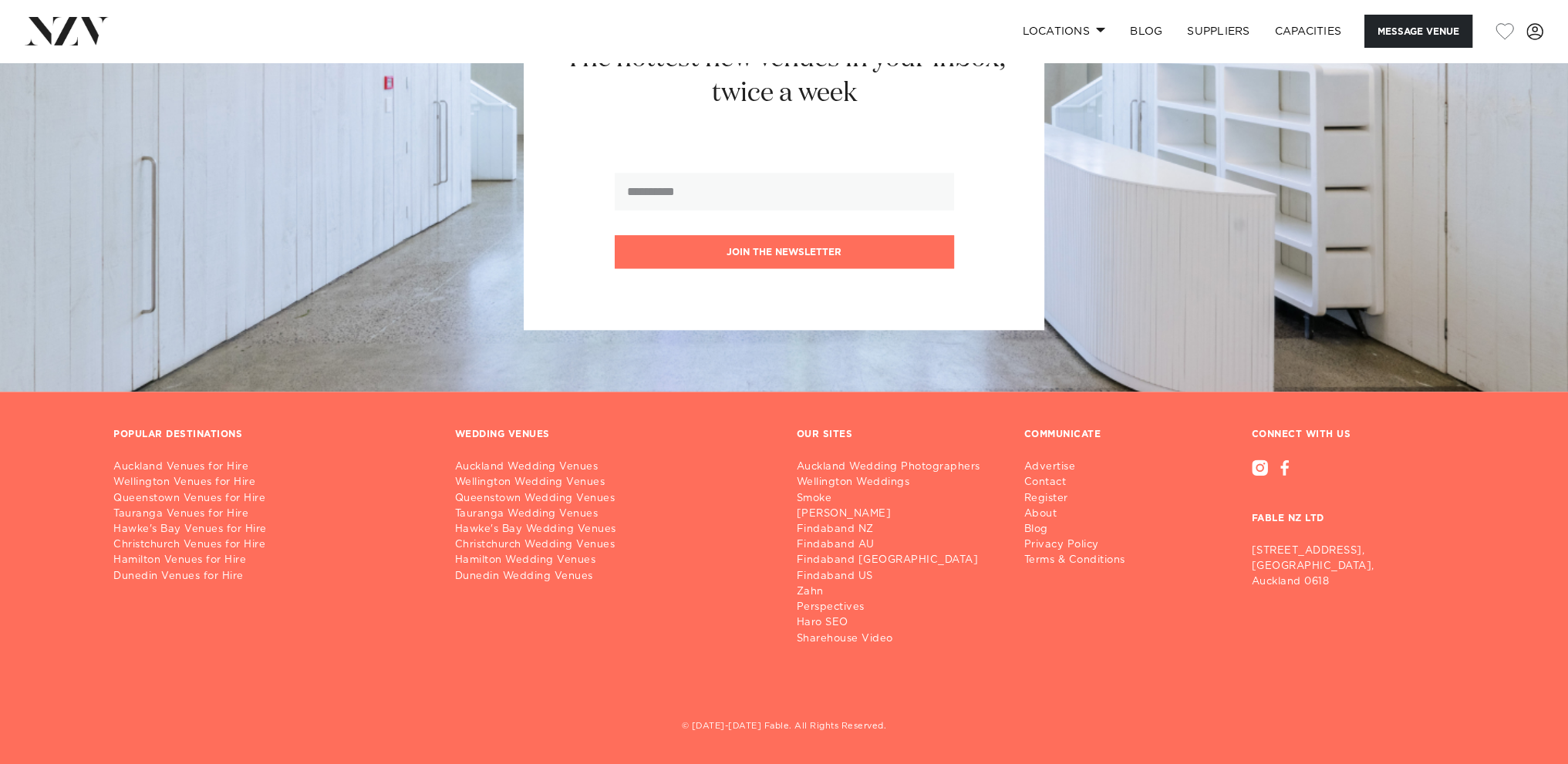
click at [53, 542] on div "POPULAR DESTINATIONS Auckland Venues for Hire Wellington Venues for Hire Queens…" at bounding box center [784, 596] width 1568 height 336
click at [214, 462] on link "Auckland Venues for Hire" at bounding box center [272, 467] width 317 height 16
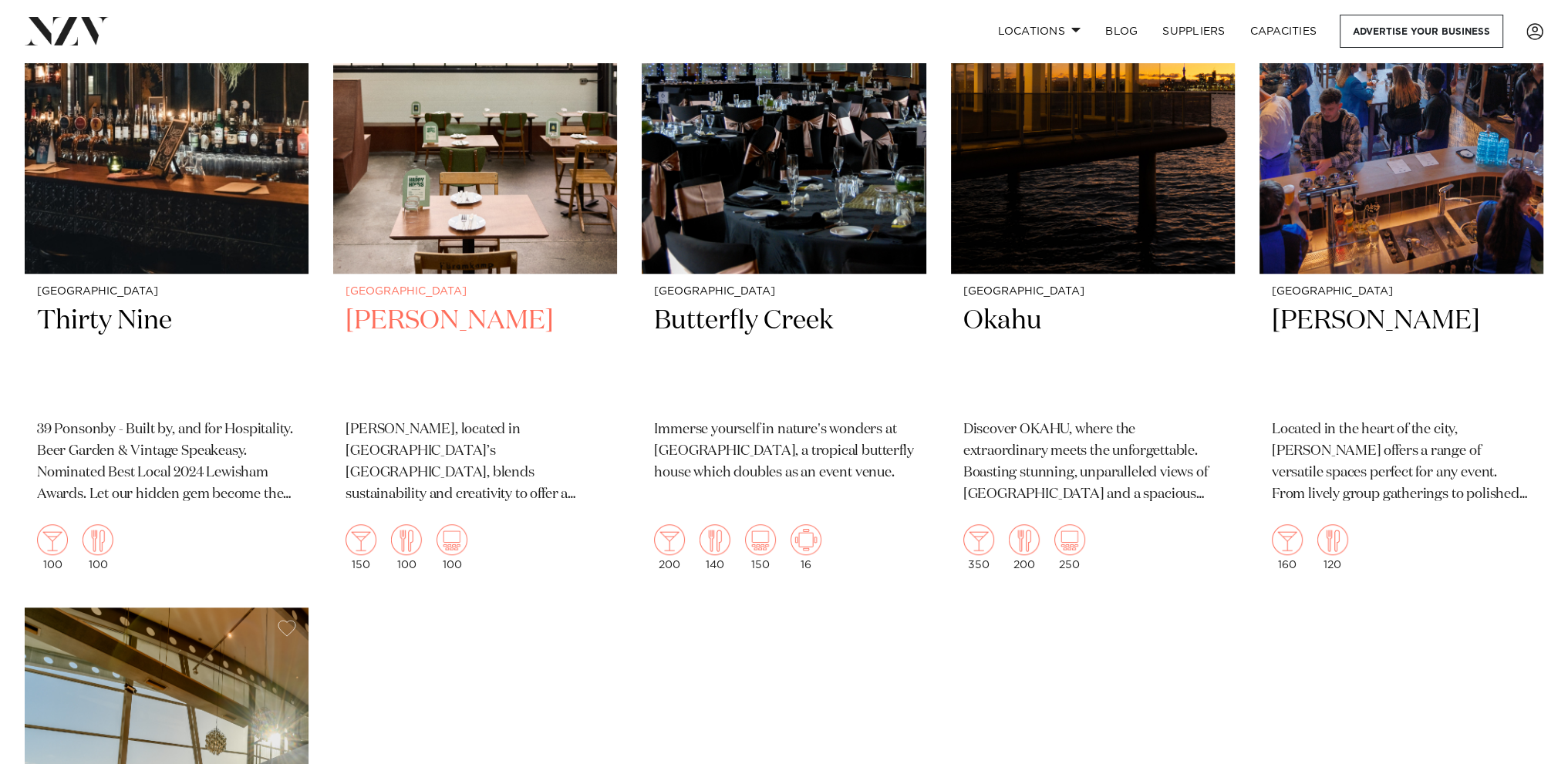
scroll to position [17581, 0]
